Goal: Use online tool/utility: Use online tool/utility

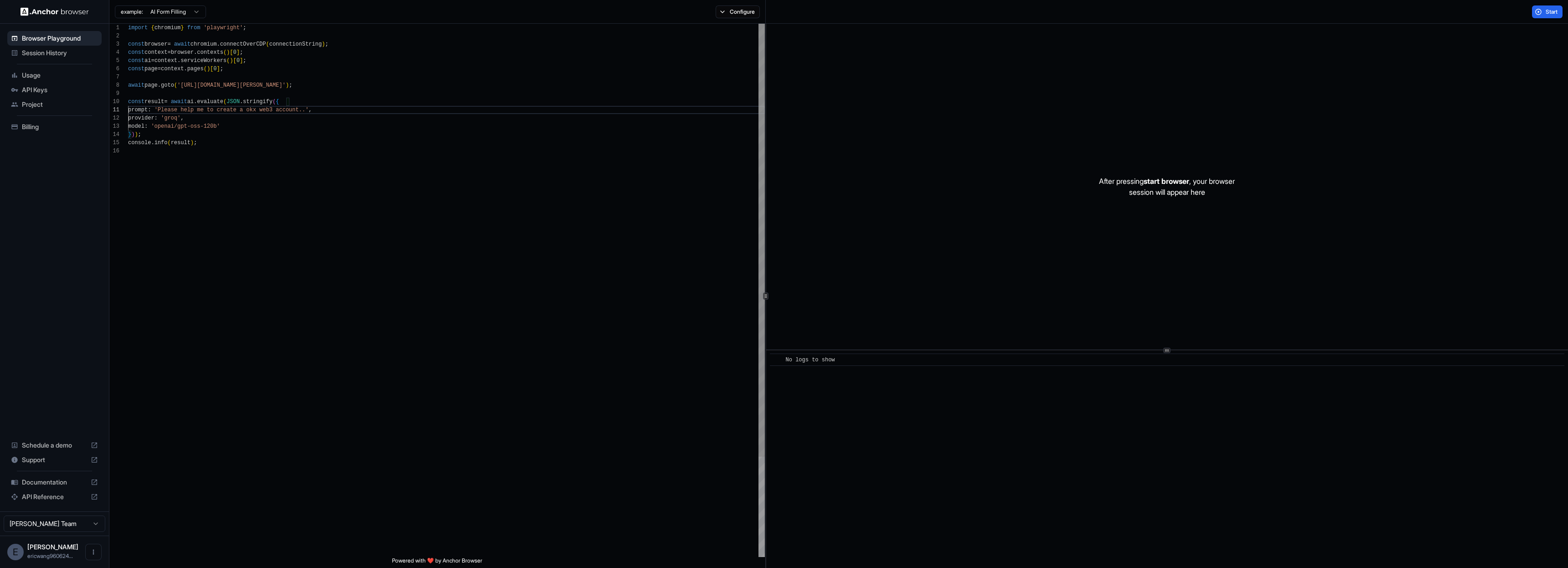
scroll to position [41, 0]
click at [182, 182] on div "import { chromium } from 'playwright' ; const browser = await chromium . connec…" at bounding box center [446, 351] width 637 height 656
click at [784, 14] on button "Start" at bounding box center [1547, 12] width 30 height 13
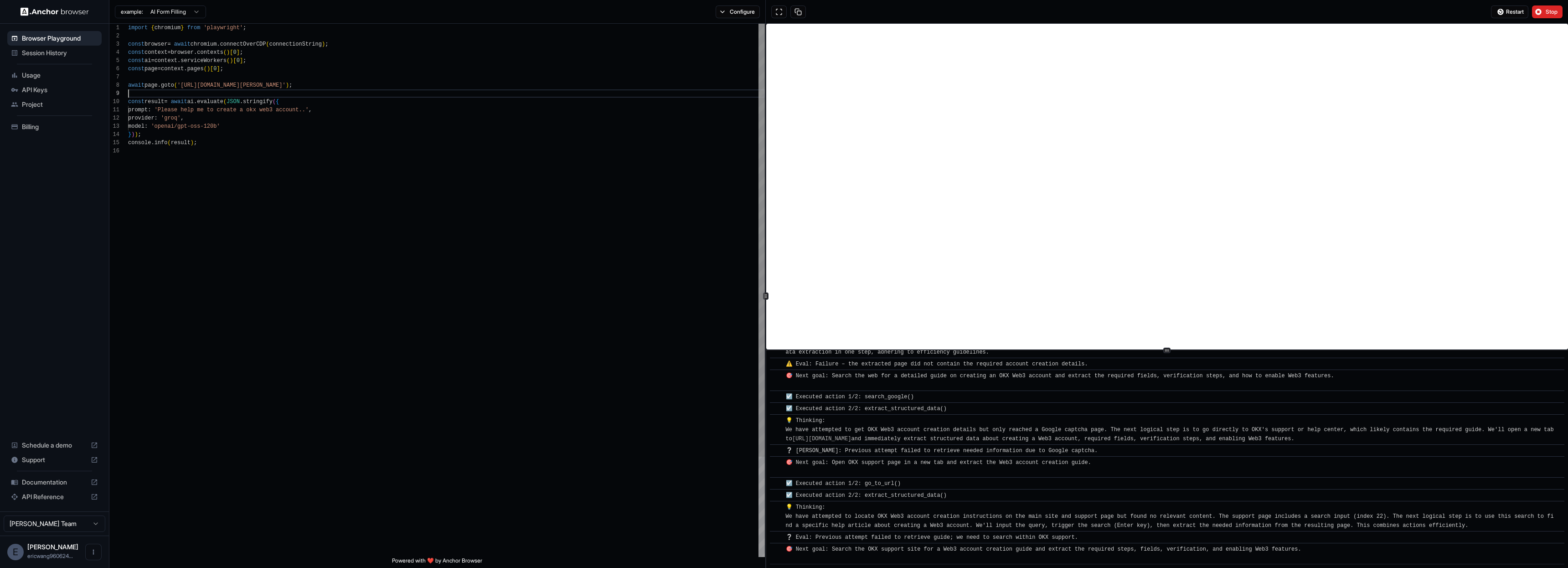
scroll to position [66, 0]
click at [244, 92] on div "import { chromium } from 'playwright' ; const browser = await chromium . connec…" at bounding box center [446, 351] width 637 height 656
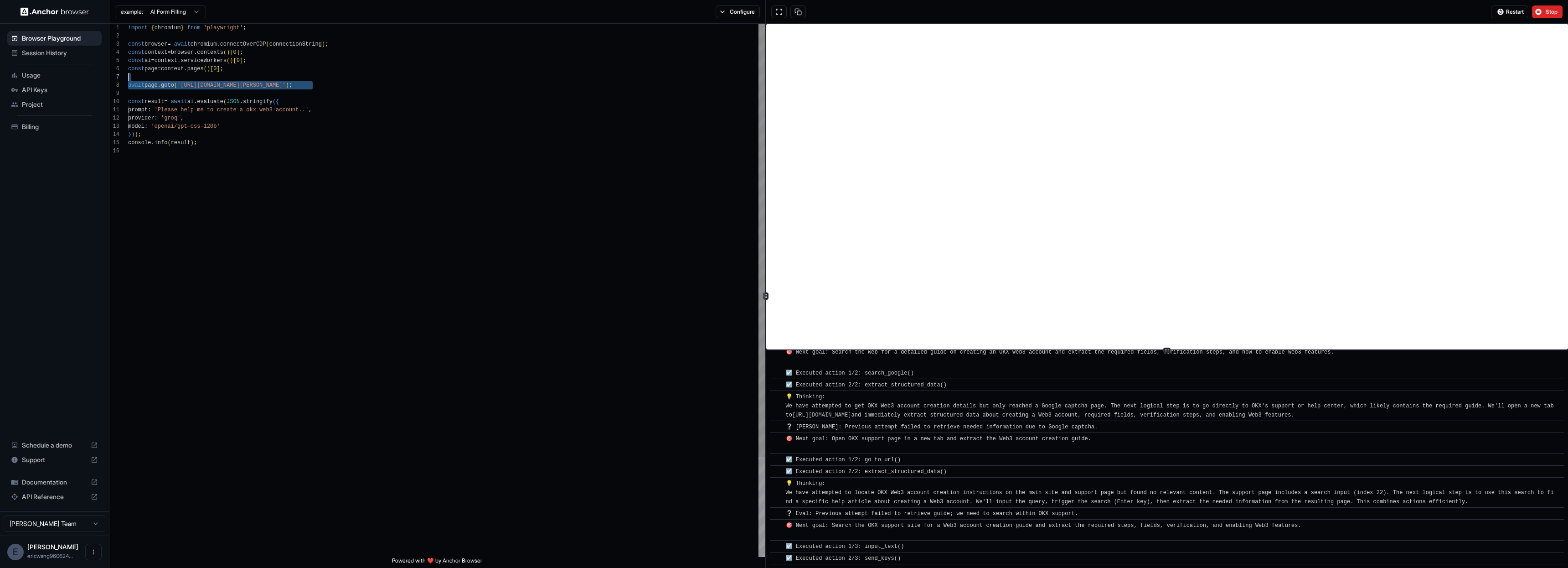
scroll to position [57, 0]
drag, startPoint x: 311, startPoint y: 86, endPoint x: 184, endPoint y: 83, distance: 127.0
click at [184, 83] on div "import { chromium } from 'playwright' ; const browser = await chromium . connec…" at bounding box center [446, 351] width 637 height 656
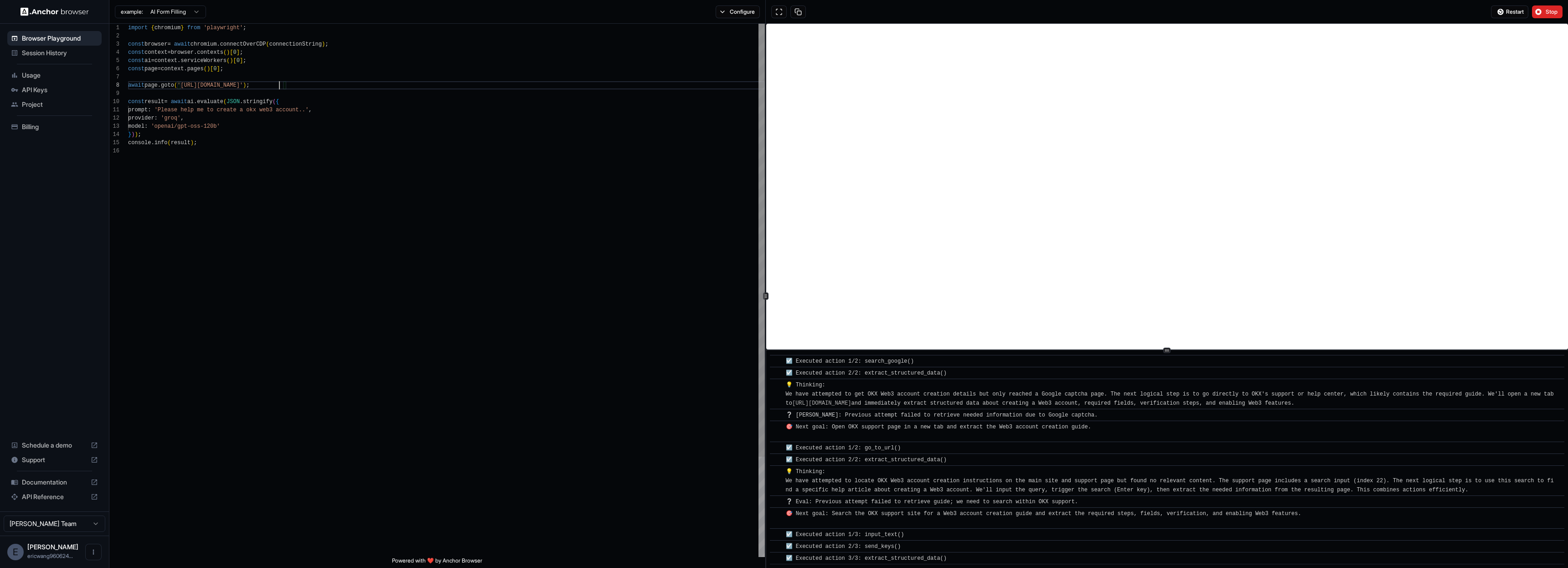
scroll to position [268, 0]
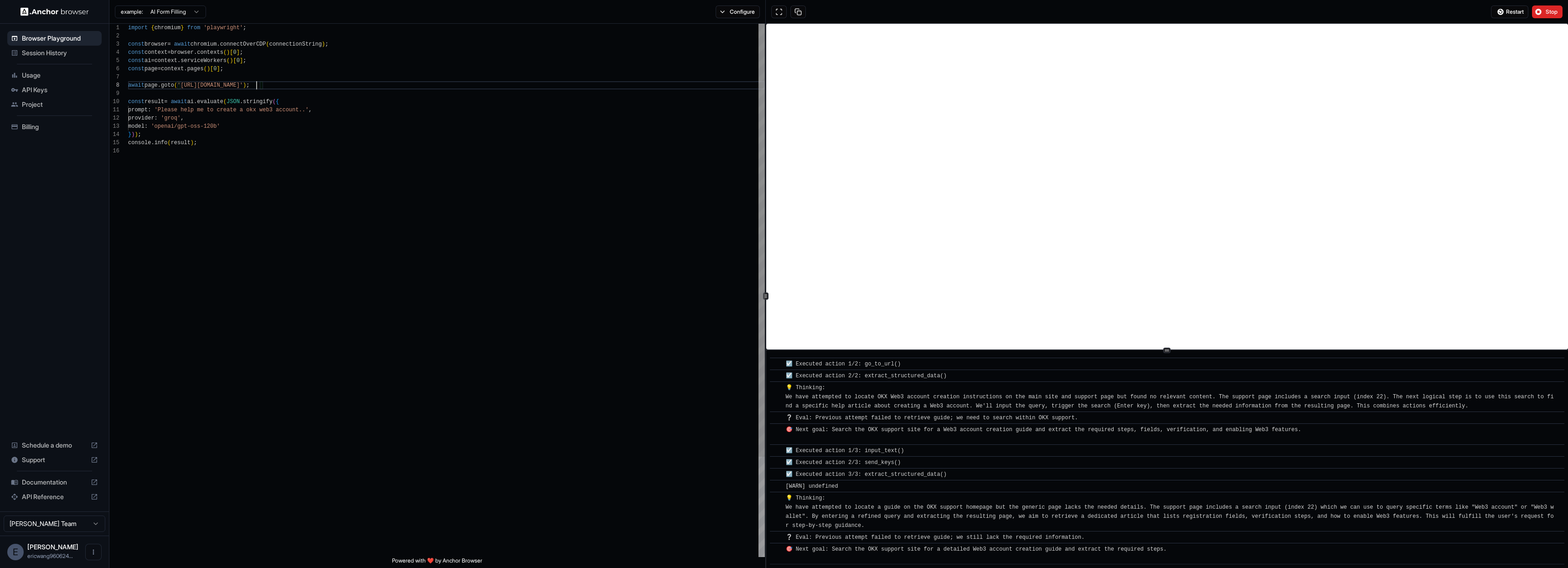
type textarea "**********"
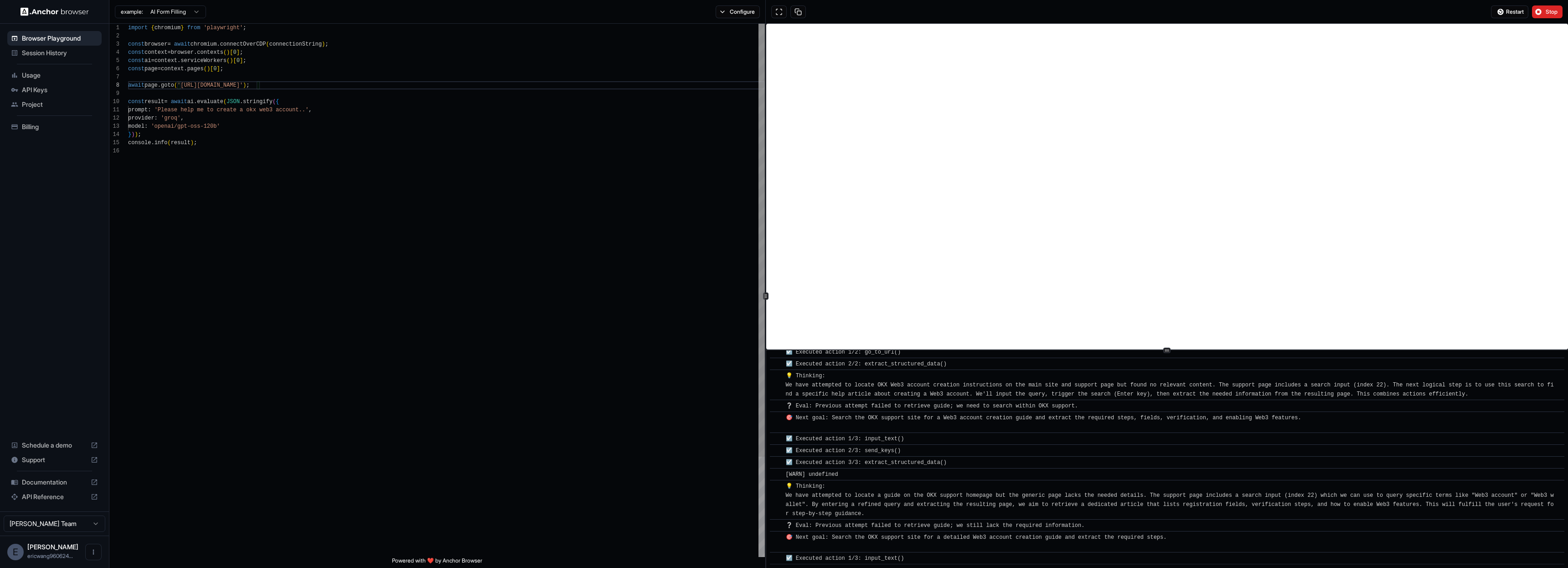
scroll to position [363, 0]
click at [784, 7] on button "Stop" at bounding box center [1547, 12] width 30 height 13
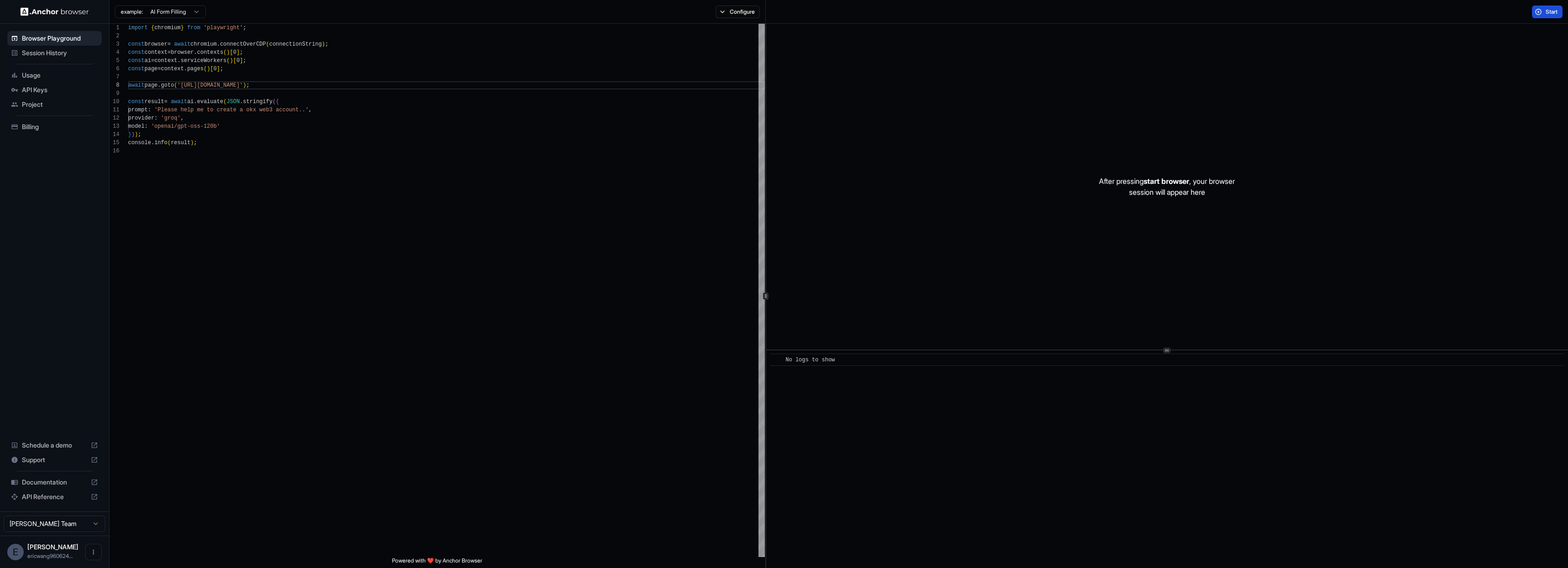
click at [784, 16] on span "Start" at bounding box center [1552, 12] width 13 height 8
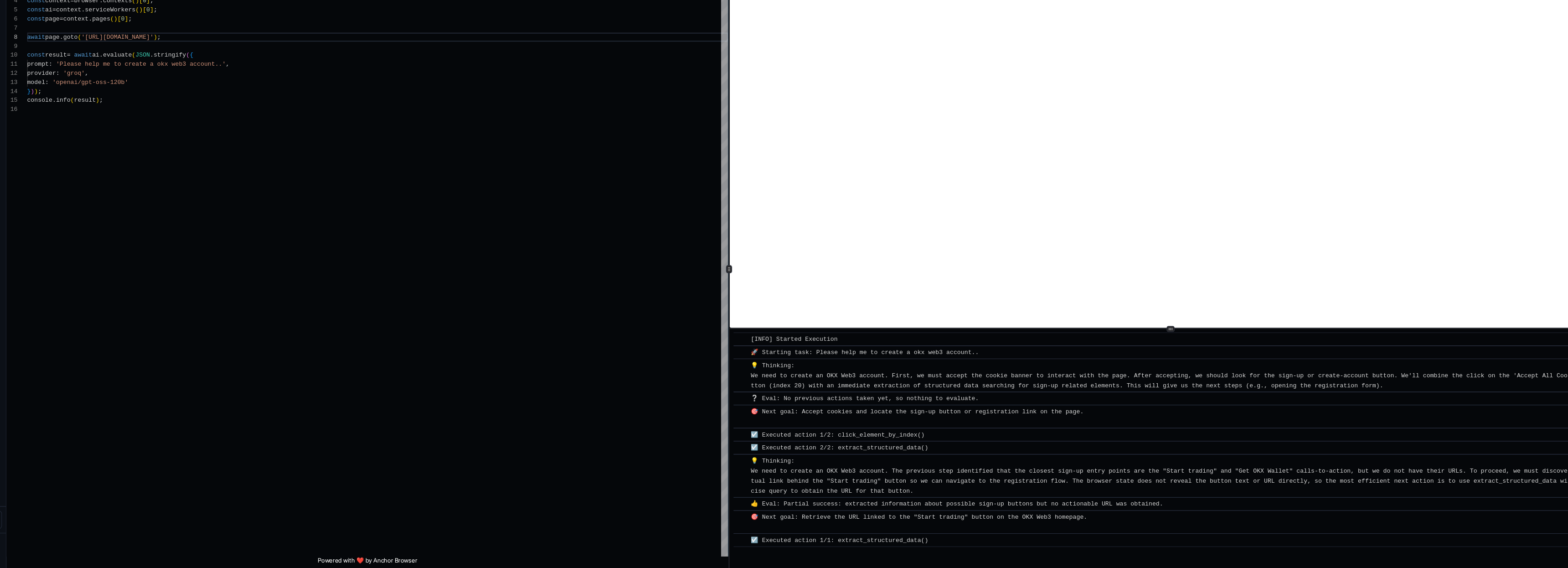
click at [784, 473] on div "💡 Thinking: We need to create an OKX Web3 account. The previous step identified…" at bounding box center [1170, 484] width 768 height 37
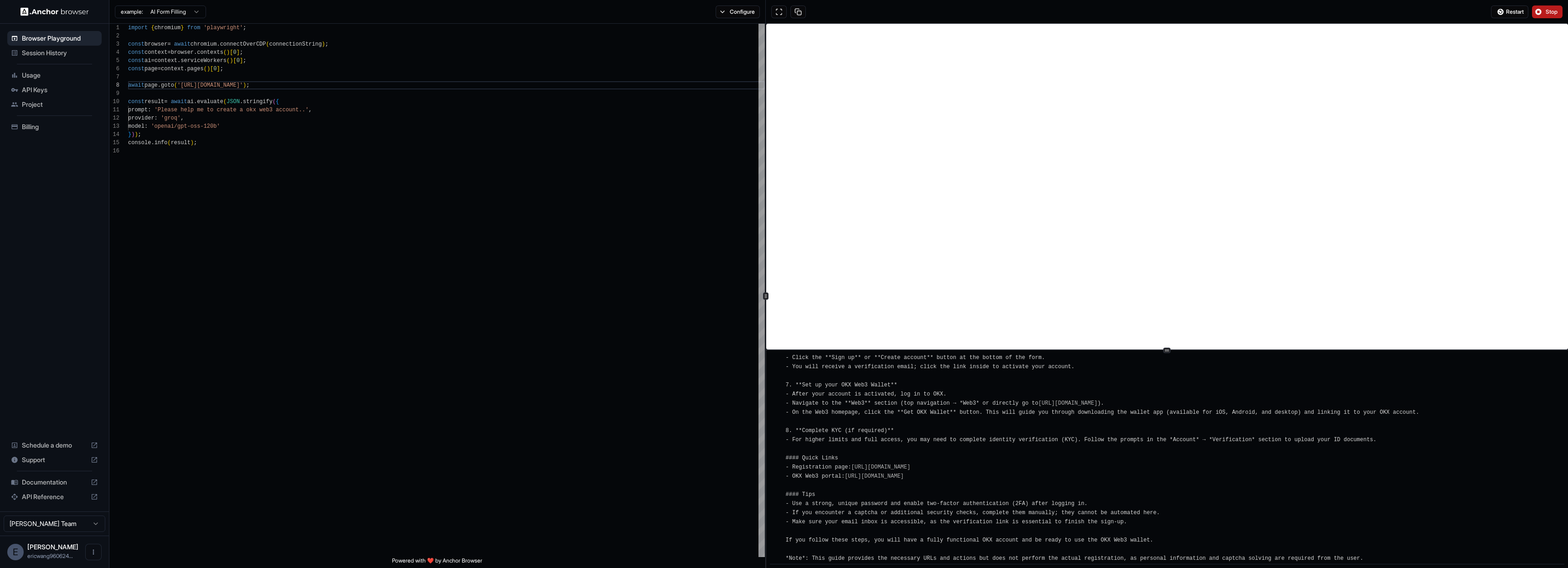
scroll to position [1308, 0]
